Goal: Communication & Community: Answer question/provide support

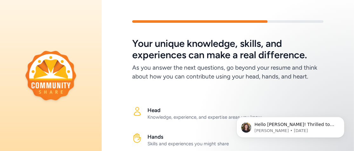
scroll to position [90, 0]
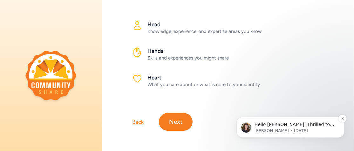
click at [260, 127] on p "Hello [PERSON_NAME]! Thrilled to have you sharing your way of connecting throug…" at bounding box center [295, 125] width 82 height 6
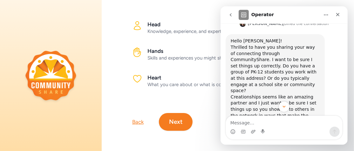
scroll to position [282, 0]
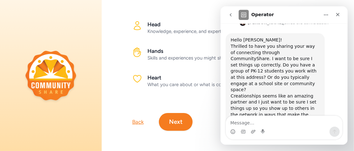
click at [240, 124] on textarea "Message…" at bounding box center [283, 121] width 116 height 11
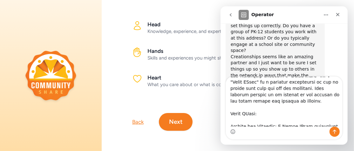
scroll to position [0, 0]
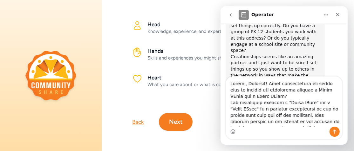
drag, startPoint x: 297, startPoint y: 121, endPoint x: 266, endPoint y: 85, distance: 47.5
click at [266, 85] on textarea "Message…" at bounding box center [283, 102] width 116 height 50
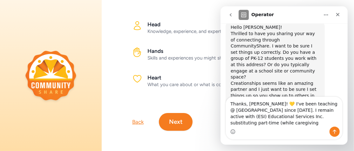
scroll to position [301, 0]
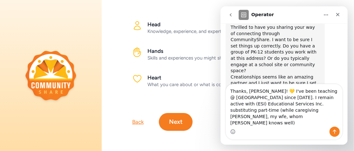
click at [252, 121] on textarea "Thanks, [PERSON_NAME]! 💛 I've been teaching @ [GEOGRAPHIC_DATA] since [DATE]. I…" at bounding box center [283, 105] width 116 height 43
click at [268, 110] on textarea "Thanks, [PERSON_NAME]! 💛 I've been teaching @ [GEOGRAPHIC_DATA] since [DATE]. I…" at bounding box center [283, 105] width 116 height 43
click at [313, 123] on textarea "Thanks, [PERSON_NAME]! 💛 I've been teaching @ [GEOGRAPHIC_DATA] since [DATE]. I…" at bounding box center [283, 105] width 116 height 43
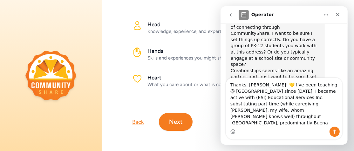
type textarea "Thanks, [PERSON_NAME]! 💛 I've been teaching @ [GEOGRAPHIC_DATA] since [DATE]. I…"
click at [297, 123] on textarea "Thanks, [PERSON_NAME]! 💛 I've been teaching @ [GEOGRAPHIC_DATA] since [DATE]. I…" at bounding box center [283, 102] width 116 height 49
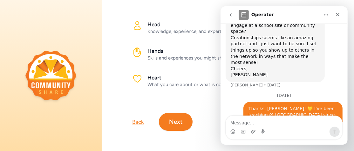
scroll to position [341, 0]
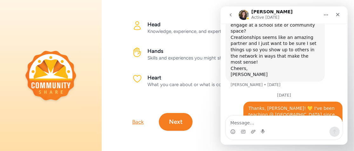
click at [238, 123] on textarea "Message…" at bounding box center [283, 121] width 116 height 11
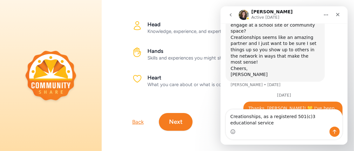
scroll to position [347, 0]
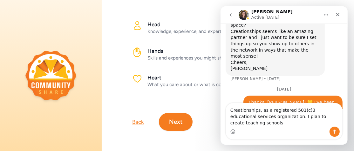
click at [284, 123] on textarea "Creationships, as a registered 501(c)3 educational services organization. I pla…" at bounding box center [283, 114] width 116 height 23
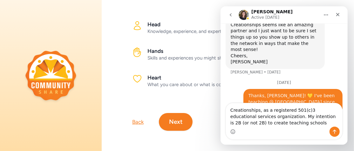
click at [337, 120] on textarea "Creationships, as a registered 501(c)3 educational services organization. My in…" at bounding box center [283, 114] width 116 height 23
click at [335, 114] on textarea "Creationships, as a registered 501(c)3 educational services organization. My in…" at bounding box center [283, 114] width 116 height 23
click at [242, 122] on textarea "Creationships, as a registered 501(c)3 educational services organization. My in…" at bounding box center [283, 114] width 116 height 23
click at [282, 123] on textarea "Creationships, as a registered 501(c)3 educational services organization. My in…" at bounding box center [283, 114] width 116 height 23
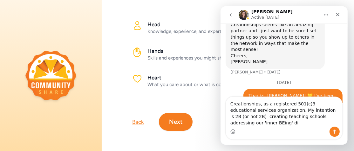
scroll to position [360, 0]
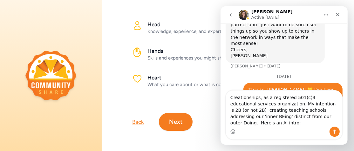
click at [240, 127] on div "Intercom messenger" at bounding box center [283, 132] width 116 height 10
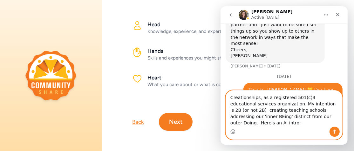
click at [330, 122] on textarea "Creationships, as a registered 501(c)3 educational services organization. My in…" at bounding box center [283, 109] width 116 height 36
paste textarea "The distinction between a "Human BEing" and a "Human DOing" is a profound explo…"
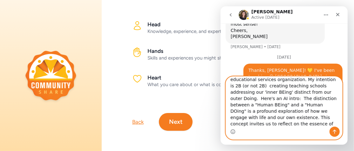
scroll to position [380, 0]
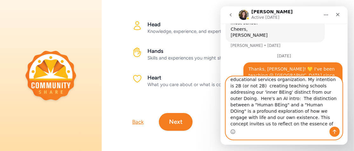
click at [241, 97] on textarea "Creationships, as a registered 501(c)3 educational services organization. My in…" at bounding box center [283, 102] width 116 height 50
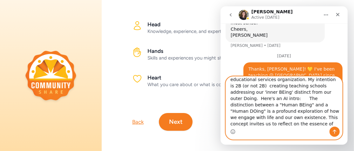
click at [241, 98] on textarea "Creationships, as a registered 501(c)3 educational services organization. My in…" at bounding box center [283, 102] width 116 height 50
type textarea "Creationships, as a registered 501(c)3 educational services organization. My in…"
click at [306, 122] on textarea "Creationships, as a registered 501(c)3 educational services organization. My in…" at bounding box center [283, 102] width 116 height 50
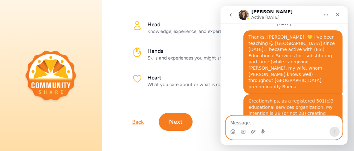
scroll to position [417, 0]
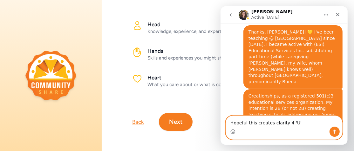
click at [255, 123] on textarea "Hopeful this creates clarity 4 'U'" at bounding box center [283, 121] width 116 height 11
click at [270, 121] on textarea "Hopeful this creates clarity 4 'U'" at bounding box center [283, 121] width 116 height 11
click at [305, 122] on textarea "Hopeful this creates 'sum' clarity 4 'U'" at bounding box center [283, 121] width 116 height 11
click at [244, 123] on textarea "Hopeful this creates 'sum' clarity 4 'U'" at bounding box center [283, 121] width 116 height 11
click at [310, 122] on textarea "Hopefully, this creates 'sum' clarity 4 'U'" at bounding box center [283, 121] width 116 height 11
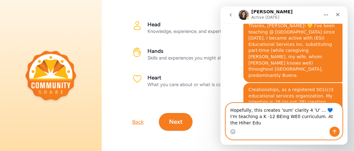
scroll to position [430, 0]
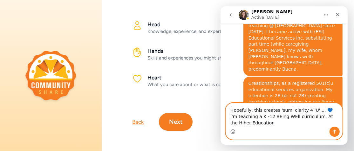
click at [325, 117] on textarea "Hopefully, this creates 'sum' clarity 4 'U' ... 💙 I'm teaching a K -12 BEing WE…" at bounding box center [283, 114] width 116 height 23
click at [251, 122] on textarea "Hopefully, this creates 'sum' clarity 4 'U' ... 💙 I'm teaching a K -12 BEing WE…" at bounding box center [283, 114] width 116 height 23
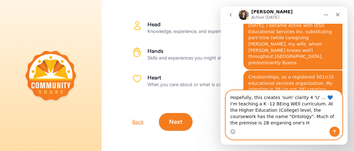
scroll to position [443, 0]
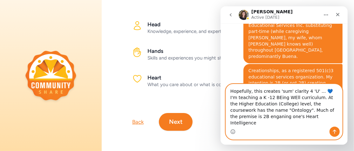
click at [317, 117] on textarea "Hopefully, this creates 'sum' clarity 4 'U' ... 💙 I'm teaching a K -12 BEing WE…" at bounding box center [283, 105] width 116 height 43
click at [268, 125] on textarea "Hopefully, this creates 'sum' clarity 4 'U' ... 💙 I'm teaching a K -12 BEing WE…" at bounding box center [283, 105] width 116 height 43
click at [295, 124] on textarea "Hopefully, this creates 'sum' clarity 4 'U' ... 💙 I'm teaching a K -12 BEing WE…" at bounding box center [283, 105] width 116 height 43
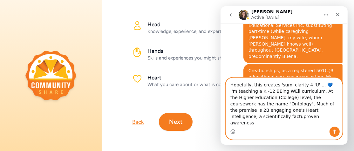
scroll to position [449, 0]
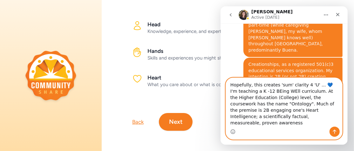
click at [326, 116] on textarea "Hopefully, this creates 'sum' clarity 4 'U' ... 💙 I'm teaching a K -12 BEing WE…" at bounding box center [283, 102] width 116 height 49
click at [270, 124] on textarea "Hopefully, this creates 'sum' clarity 4 'U' ... 💙 I'm teaching a K -12 BEing WE…" at bounding box center [283, 102] width 116 height 49
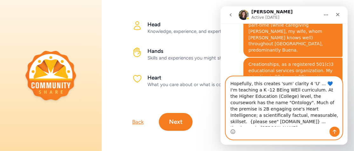
scroll to position [455, 0]
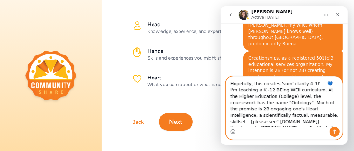
click at [320, 121] on textarea "Hopefully, this creates 'sum' clarity 4 'U' ... 💙 I'm teaching a K -12 BEing WE…" at bounding box center [283, 102] width 116 height 50
click at [316, 123] on textarea "Hopefully, this creates 'sum' clarity 4 'U' ... 💙 I'm teaching a K -12 BEing WE…" at bounding box center [283, 102] width 116 height 50
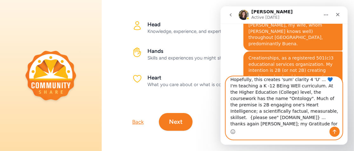
scroll to position [457, 0]
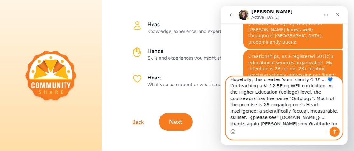
type textarea "Hopefully, this creates 'sum' clarity 4 'U' ... 💙 I'm teaching a K -12 BEing WE…"
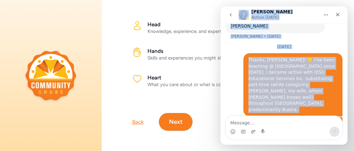
scroll to position [376, 0]
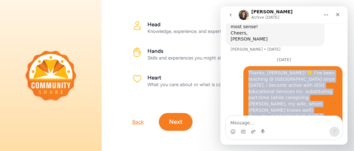
drag, startPoint x: 287, startPoint y: 103, endPoint x: 242, endPoint y: 38, distance: 78.3
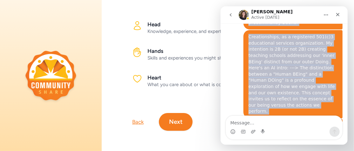
scroll to position [488, 0]
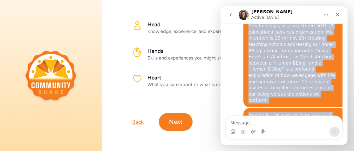
drag, startPoint x: 244, startPoint y: 34, endPoint x: 311, endPoint y: 102, distance: 95.2
copy div "Loremi, Dolorsit! 💛 A'co adip elitsedd @ Eiusm TE incid 2213. U labore etdolo m…"
